Goal: Find specific page/section: Find specific page/section

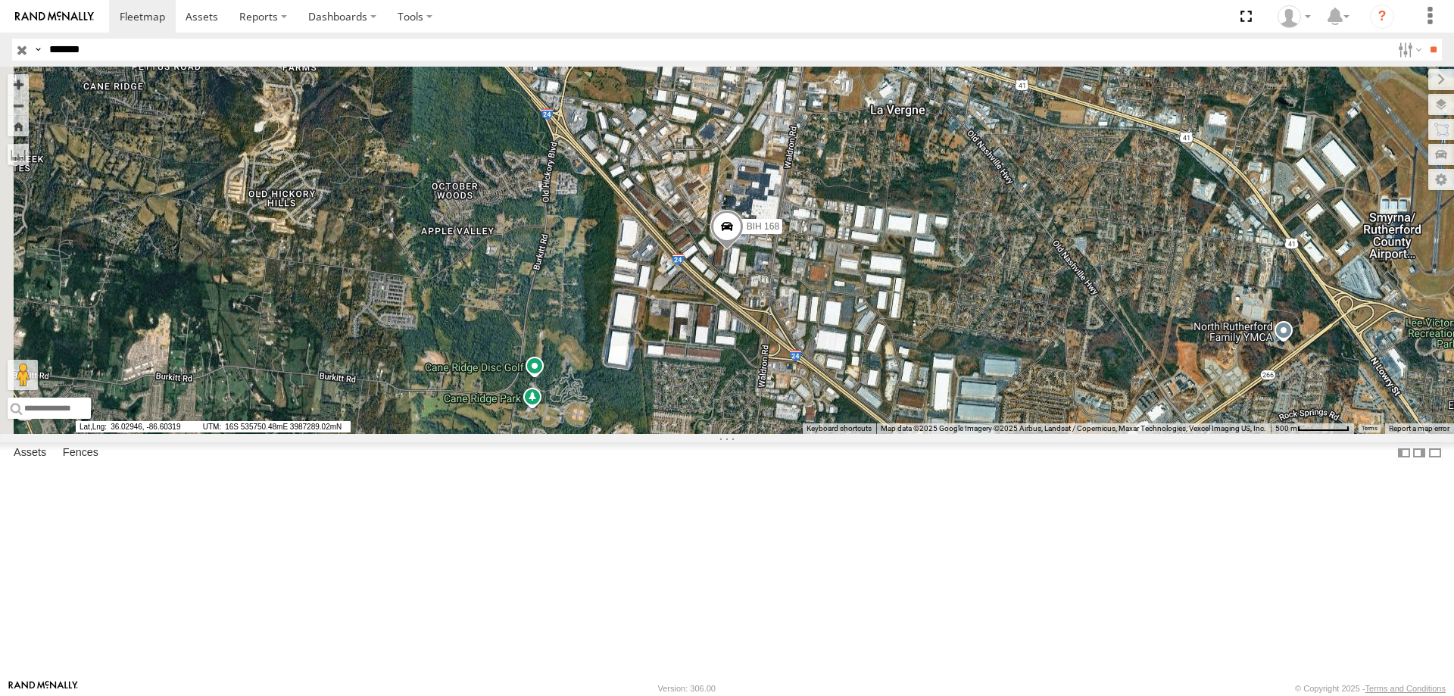
click at [935, 11] on section at bounding box center [779, 16] width 1341 height 33
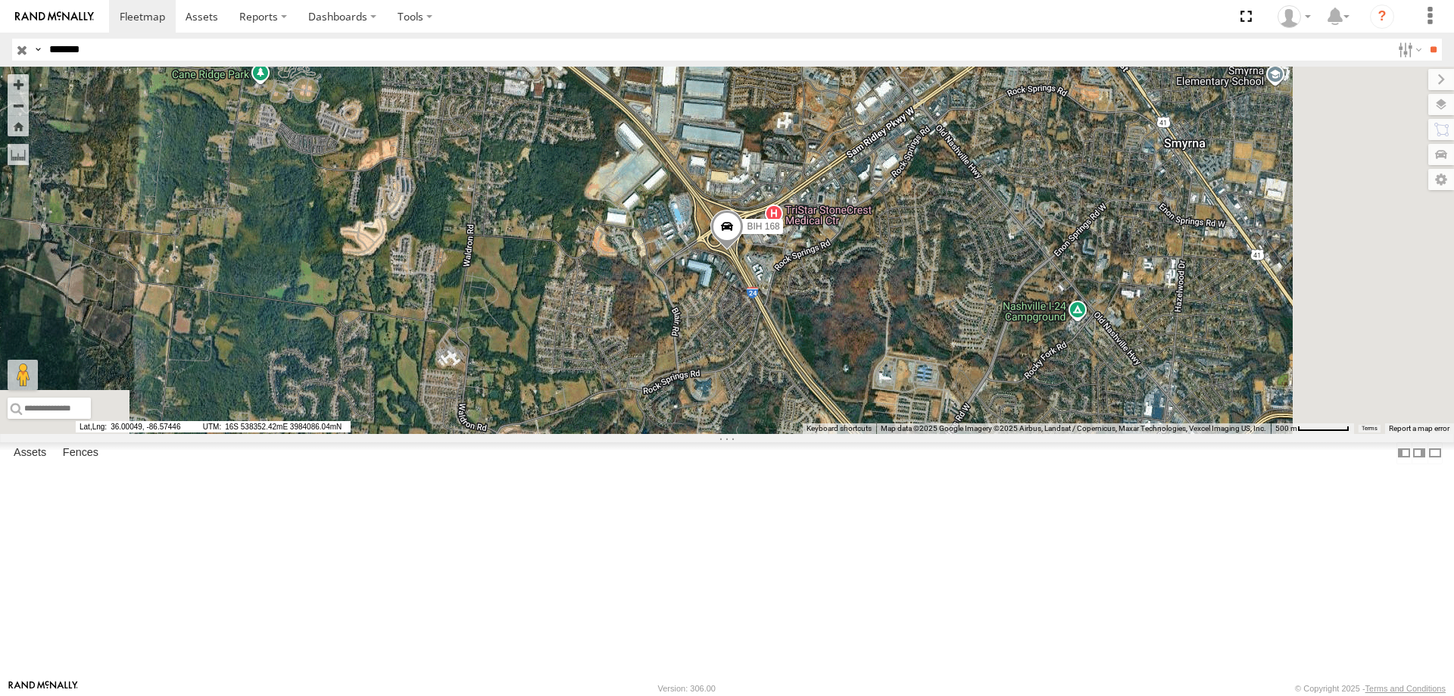
click at [938, 23] on section at bounding box center [779, 16] width 1341 height 33
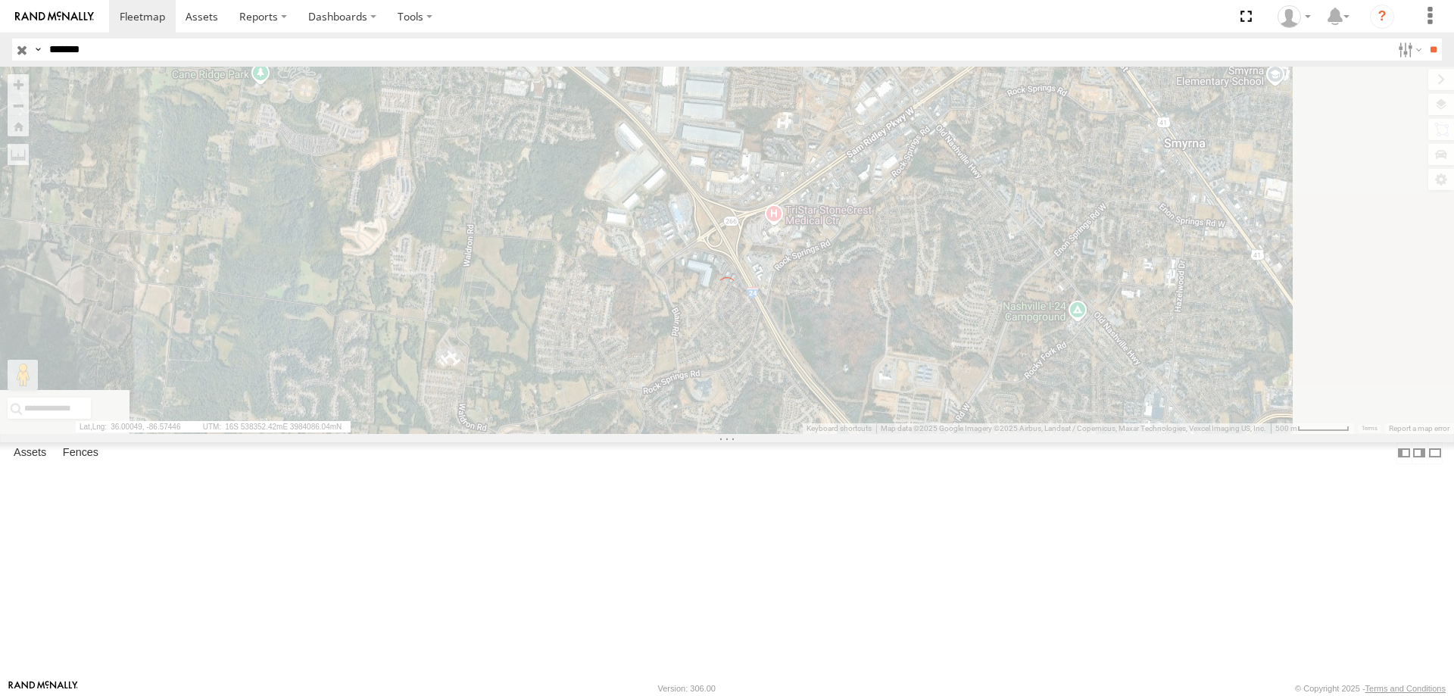
click at [825, 23] on section at bounding box center [779, 16] width 1341 height 33
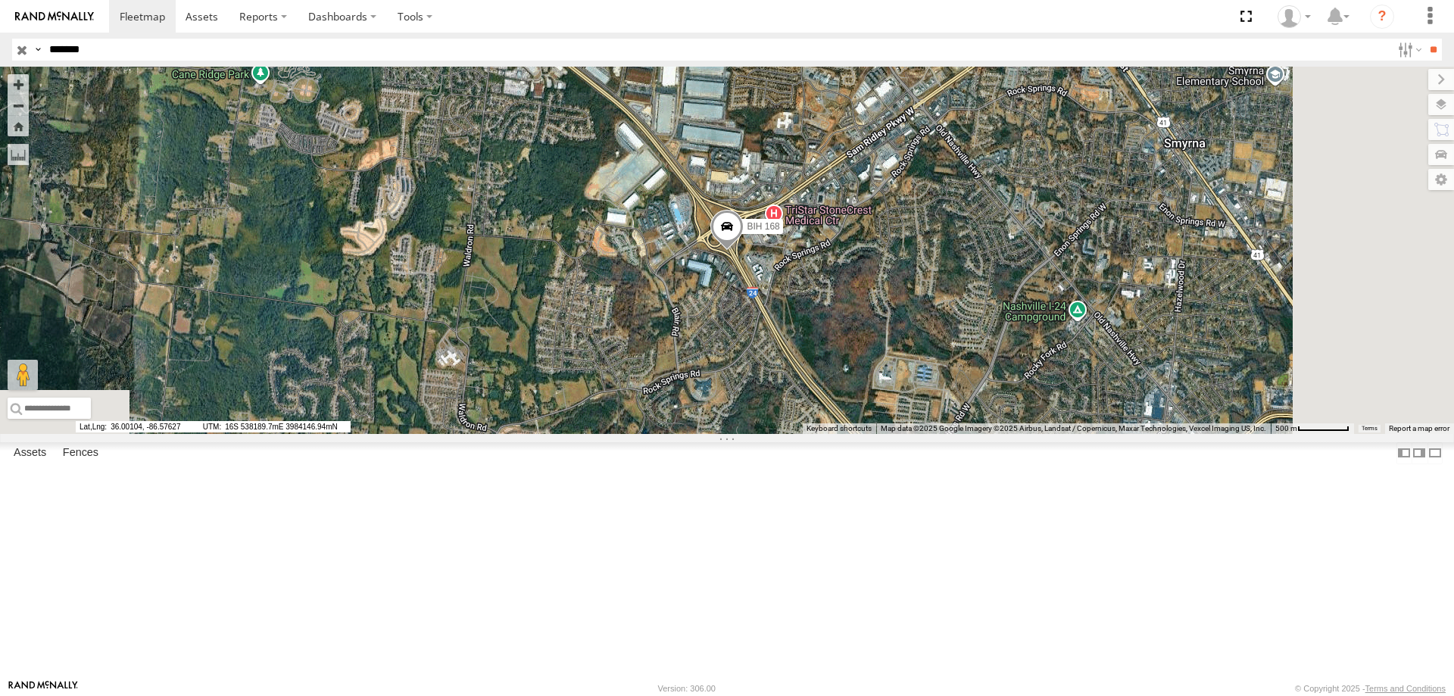
click at [852, 29] on section at bounding box center [779, 16] width 1341 height 33
click at [0, 0] on div "BIH 168 All Assets I-24 [GEOGRAPHIC_DATA] 35.97301 -86.57043" at bounding box center [0, 0] width 0 height 0
click at [883, 12] on section at bounding box center [779, 16] width 1341 height 33
click at [879, 26] on section at bounding box center [779, 16] width 1341 height 33
click at [888, 26] on section at bounding box center [779, 16] width 1341 height 33
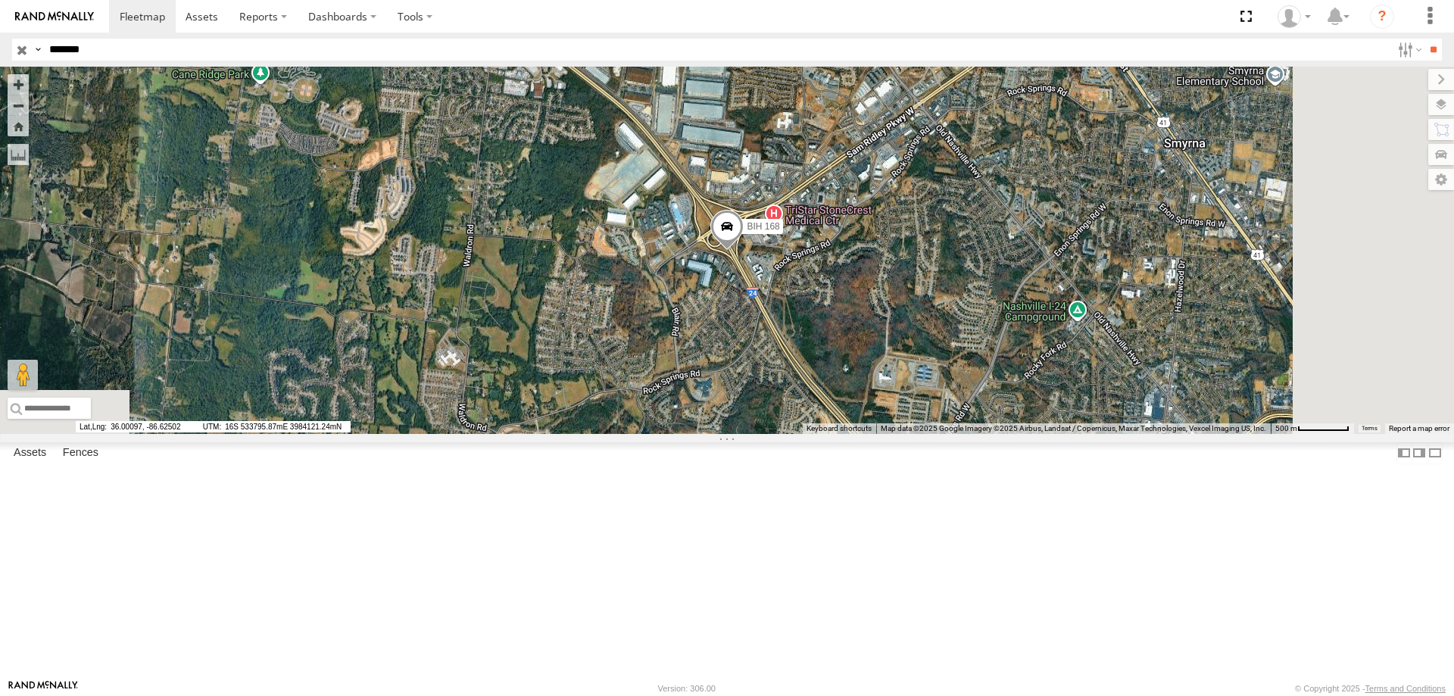
click at [927, 18] on section at bounding box center [779, 16] width 1341 height 33
click at [799, 17] on section at bounding box center [779, 16] width 1341 height 33
click at [846, 20] on section at bounding box center [779, 16] width 1341 height 33
